Goal: Task Accomplishment & Management: Manage account settings

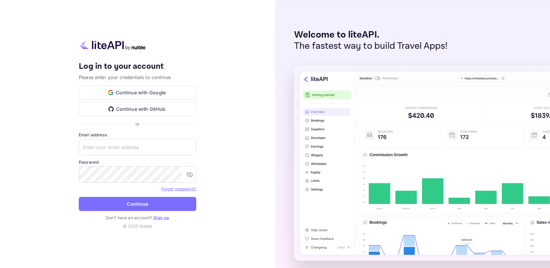
click at [141, 92] on button "Continue with Google" at bounding box center [138, 92] width 118 height 14
click at [79, 85] on button "Continue with Google" at bounding box center [138, 92] width 118 height 14
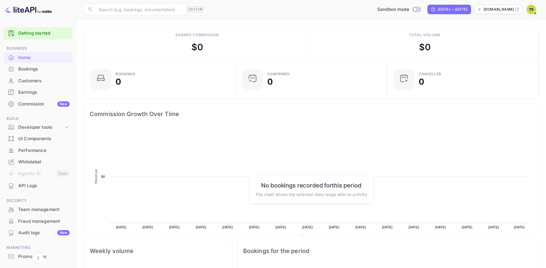
scroll to position [91, 143]
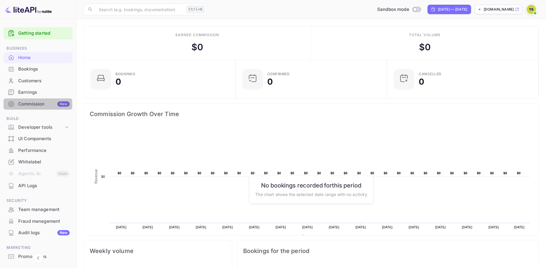
click at [35, 105] on div "Commission New" at bounding box center [43, 104] width 51 height 7
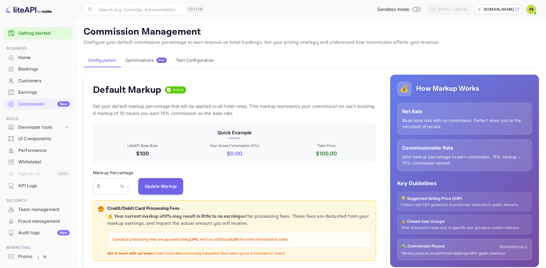
scroll to position [100, 279]
click at [114, 186] on input "0" at bounding box center [106, 186] width 27 height 16
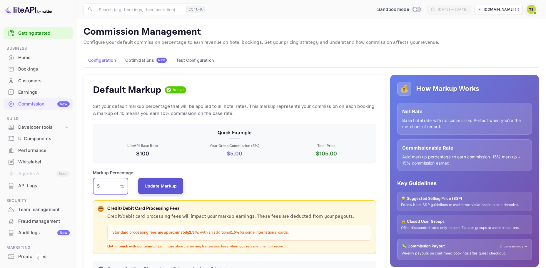
type input "5"
click at [166, 185] on button "Update Markup" at bounding box center [160, 186] width 45 height 16
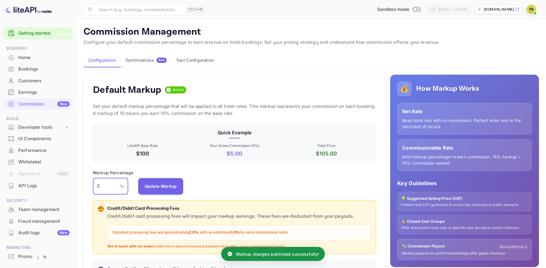
click at [98, 187] on input "5" at bounding box center [106, 186] width 27 height 16
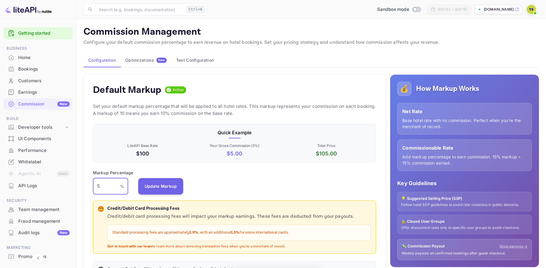
click at [98, 187] on input "5" at bounding box center [106, 186] width 27 height 16
click at [168, 189] on button "Update Markup" at bounding box center [160, 186] width 45 height 16
click at [168, 189] on div "Markup Percentage 5 % ​ Update Markup" at bounding box center [234, 182] width 283 height 25
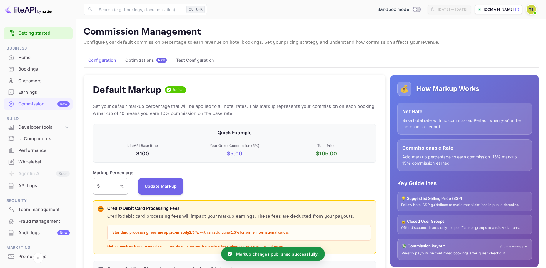
click at [108, 182] on input "5" at bounding box center [106, 186] width 27 height 16
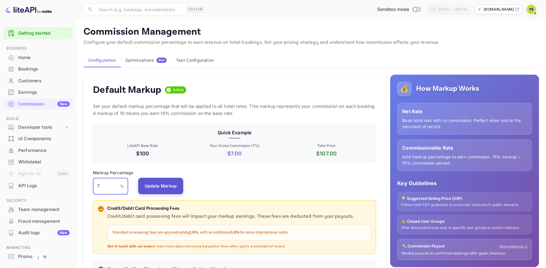
type input "7"
click at [167, 192] on button "Update Markup" at bounding box center [160, 186] width 45 height 16
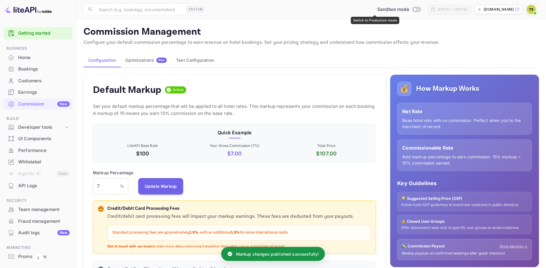
click at [409, 9] on input "Switch to Production mode" at bounding box center [415, 9] width 12 height 4
checkbox input "true"
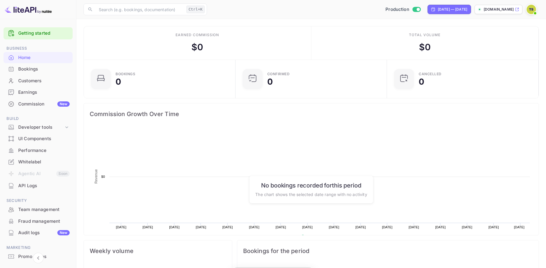
scroll to position [91, 143]
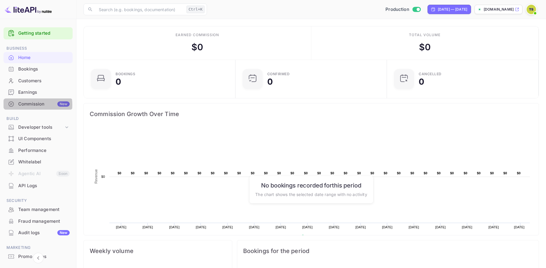
click at [28, 105] on div "Commission New" at bounding box center [43, 104] width 51 height 7
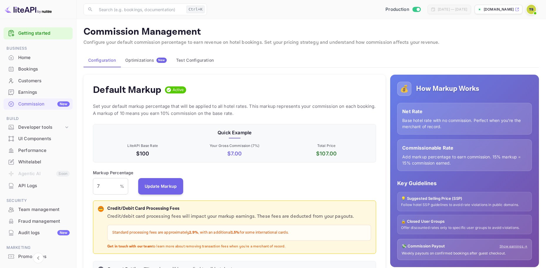
scroll to position [100, 279]
click at [191, 57] on button "Test Configuration" at bounding box center [194, 60] width 47 height 14
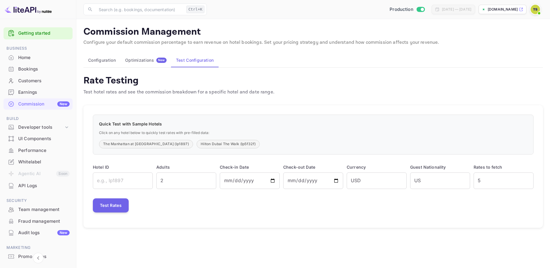
click at [142, 59] on div "Optimizations New" at bounding box center [145, 60] width 41 height 5
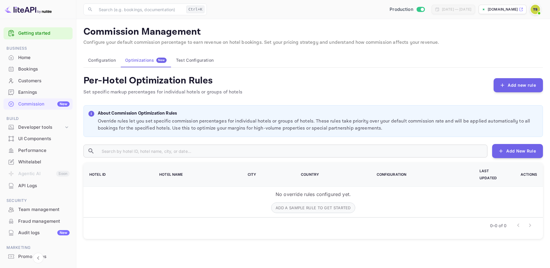
click at [190, 57] on button "Test Configuration" at bounding box center [194, 60] width 47 height 14
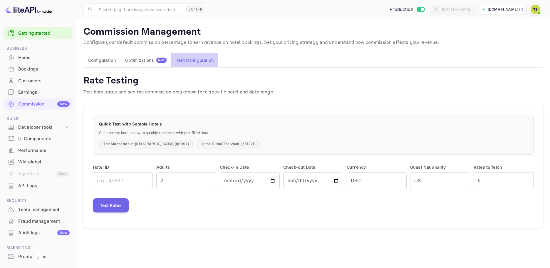
click at [191, 57] on button "Test Configuration" at bounding box center [194, 60] width 47 height 14
click at [521, 9] on icon at bounding box center [521, 9] width 4 height 4
click at [416, 10] on input "Switch to Sandbox mode" at bounding box center [422, 9] width 12 height 4
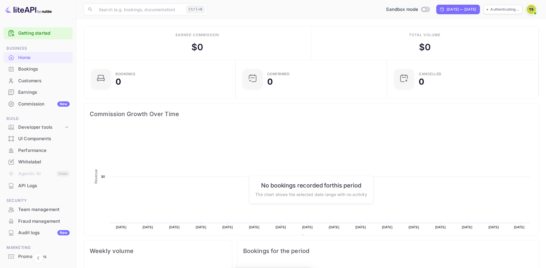
scroll to position [91, 143]
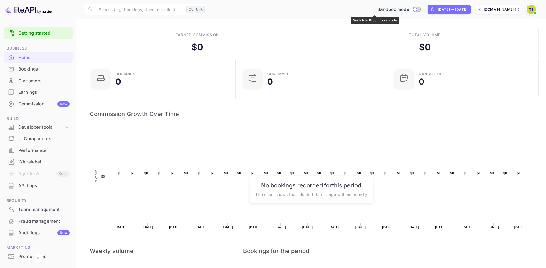
click at [409, 8] on input "Switch to Production mode" at bounding box center [415, 9] width 12 height 4
checkbox input "true"
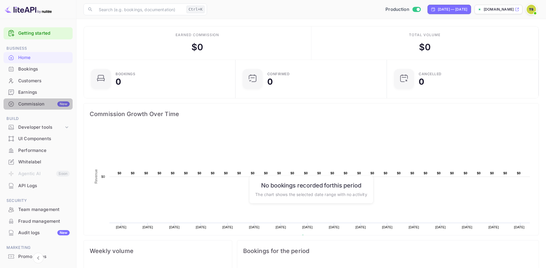
click at [44, 105] on div "Commission New" at bounding box center [43, 104] width 51 height 7
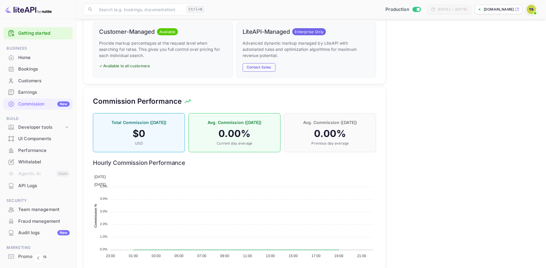
scroll to position [323, 0]
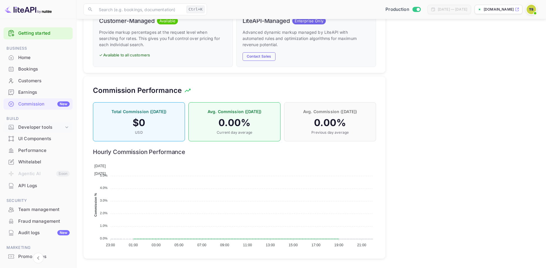
click at [35, 127] on div "Developer tools" at bounding box center [41, 127] width 46 height 7
